Goal: Task Accomplishment & Management: Manage account settings

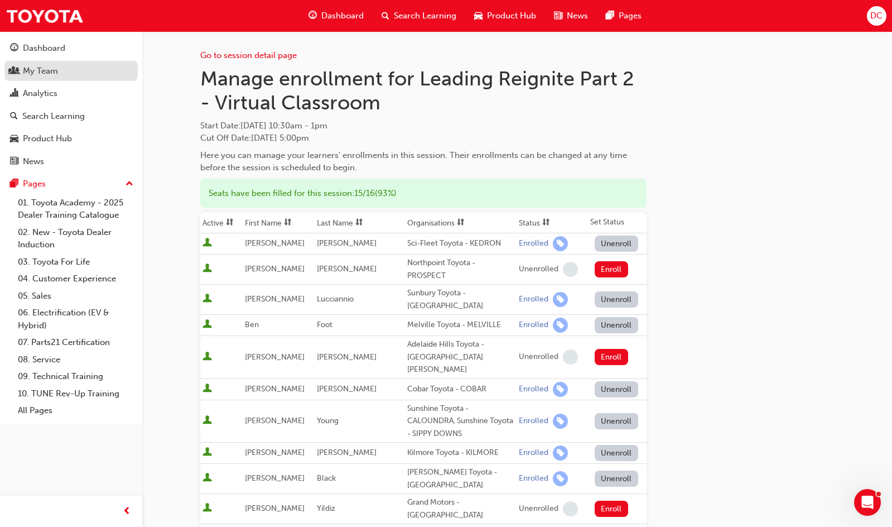
click at [22, 75] on div "My Team" at bounding box center [71, 71] width 122 height 14
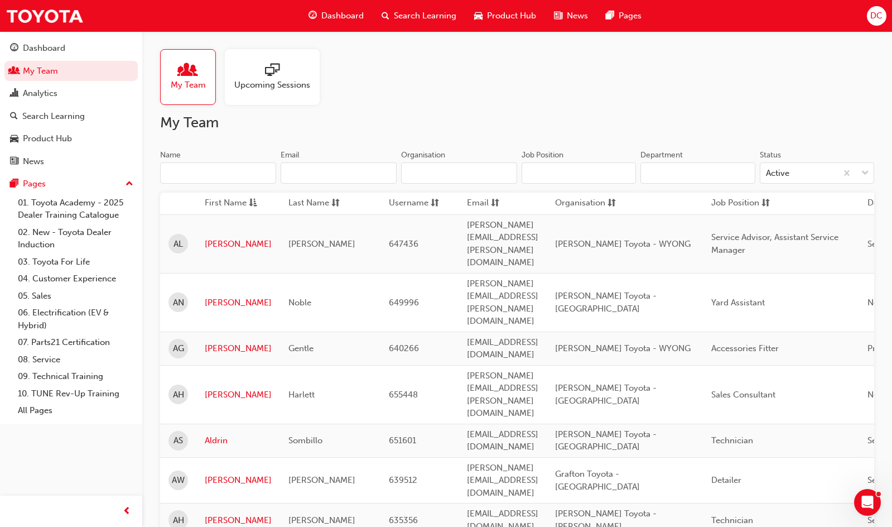
click at [197, 167] on input "Name" at bounding box center [218, 172] width 116 height 21
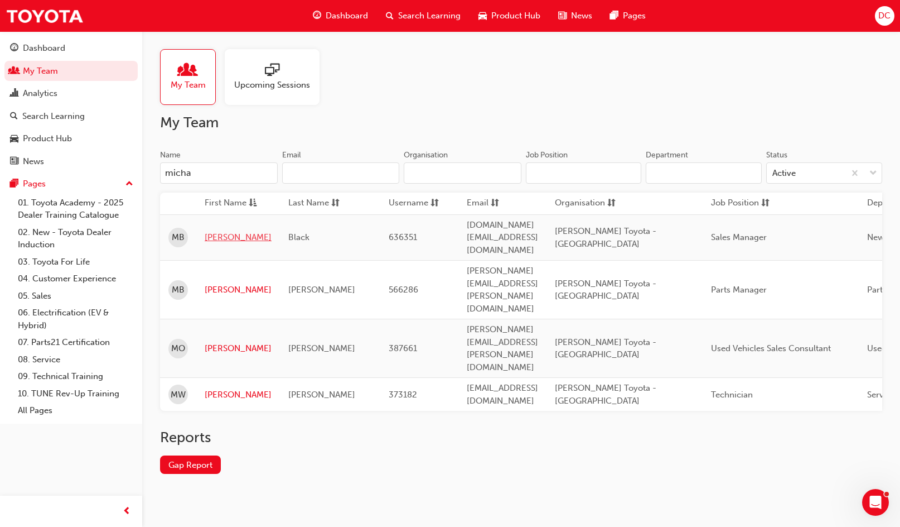
type input "micha"
click at [229, 231] on link "[PERSON_NAME]" at bounding box center [238, 237] width 67 height 13
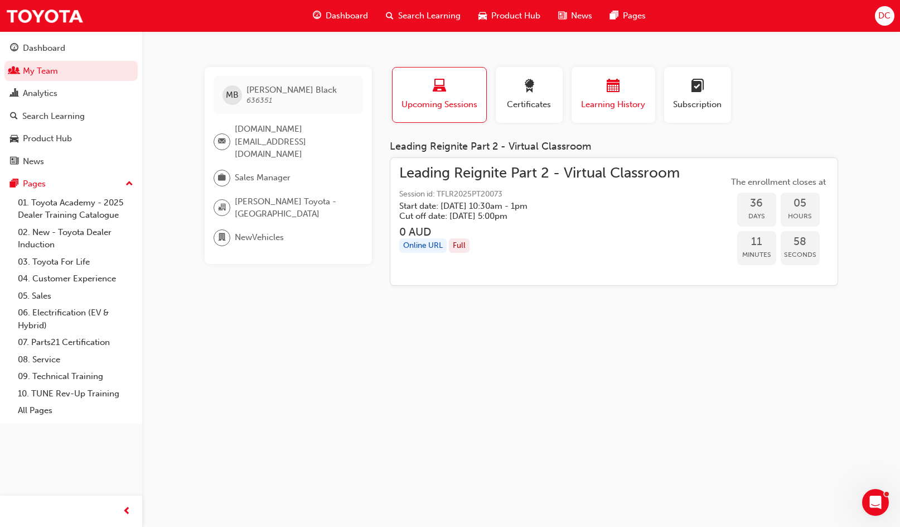
click at [602, 94] on div "button" at bounding box center [613, 87] width 67 height 17
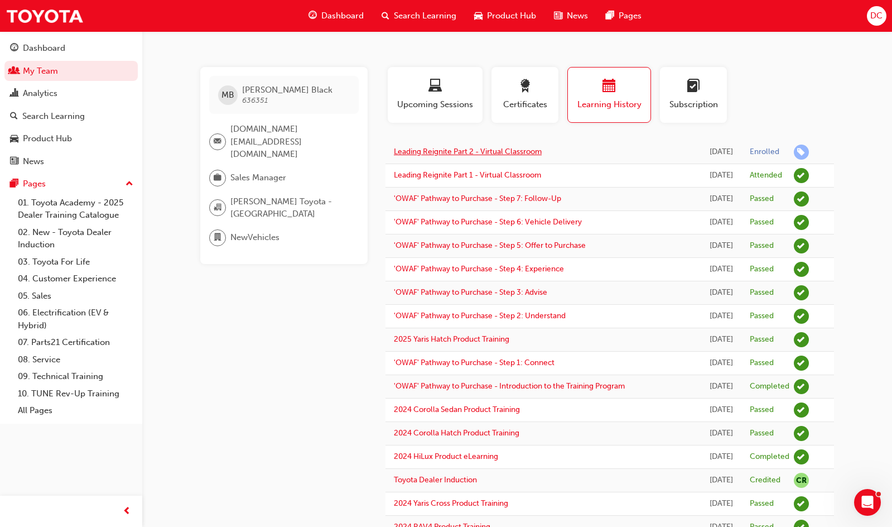
click at [527, 149] on link "Leading Reignite Part 2 - Virtual Classroom" at bounding box center [468, 151] width 148 height 9
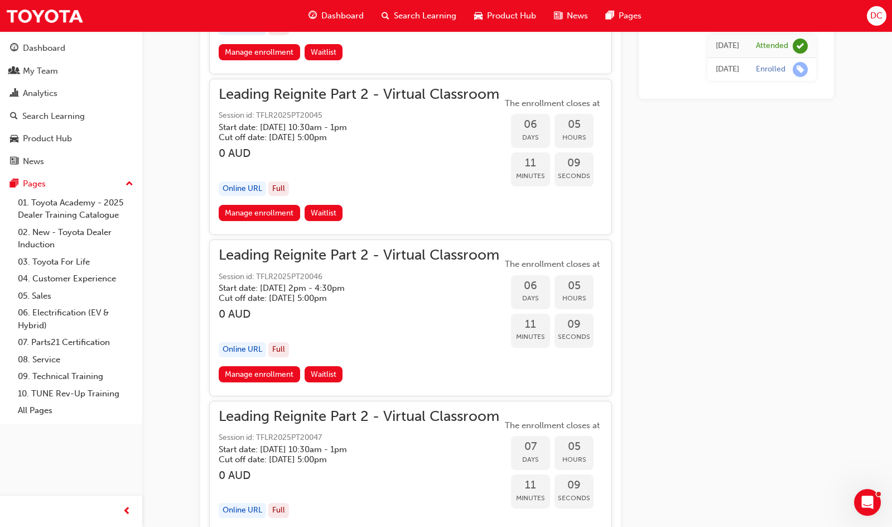
scroll to position [1786, 0]
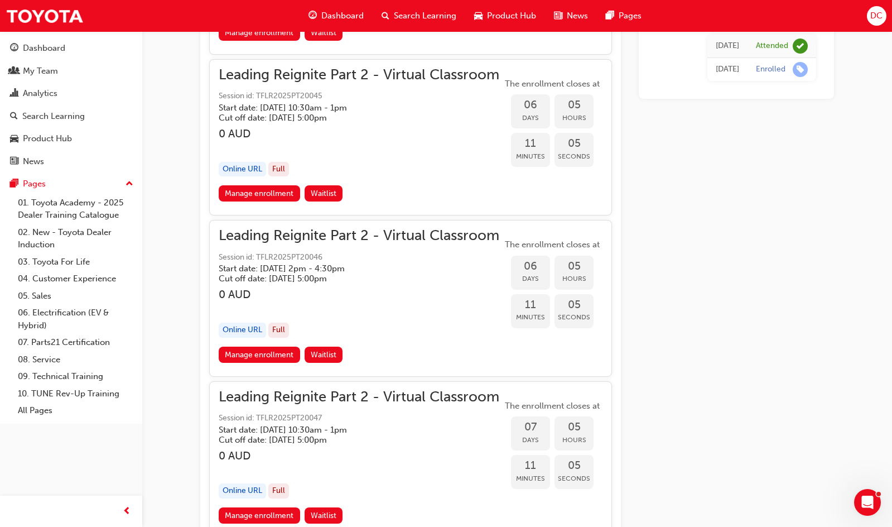
click at [374, 123] on div "Leading Reignite Part 2 - Virtual Classroom Session id: TFLR2025PT20045 Start d…" at bounding box center [359, 127] width 281 height 117
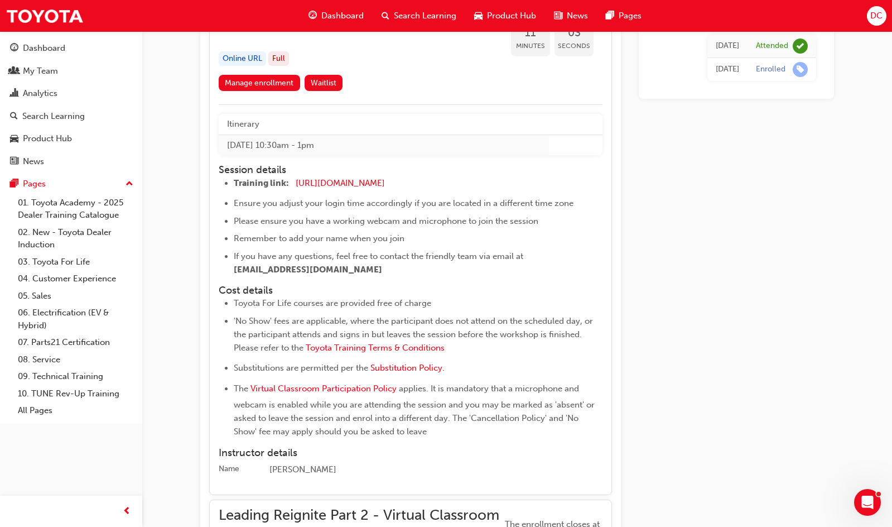
scroll to position [1898, 0]
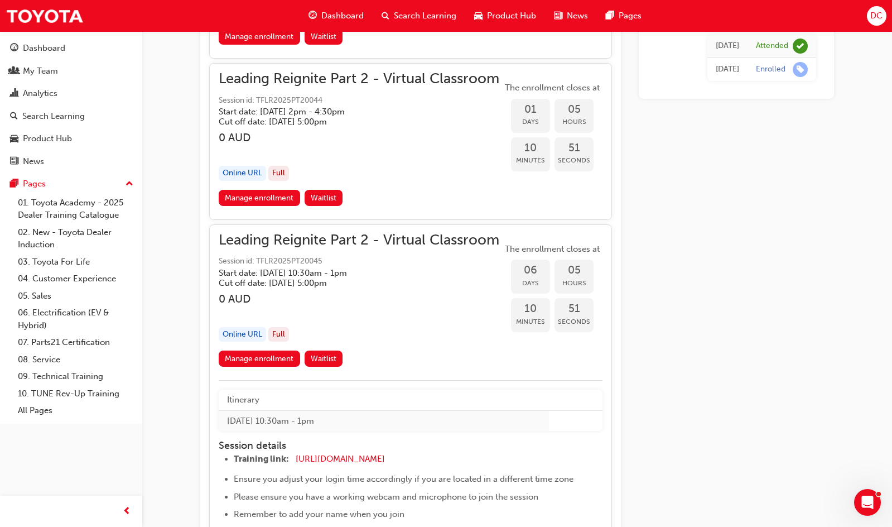
scroll to position [1619, 0]
